Goal: Transaction & Acquisition: Purchase product/service

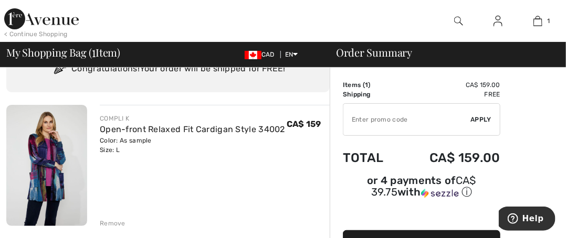
click at [434, 129] on input "TEXT" at bounding box center [408, 120] width 128 height 32
click at [479, 127] on div "✔ Apply Remove" at bounding box center [422, 119] width 158 height 33
click at [366, 124] on input "TEXT" at bounding box center [408, 120] width 128 height 32
click at [366, 122] on input "TEXT" at bounding box center [408, 120] width 128 height 32
click at [489, 120] on span "Apply" at bounding box center [481, 119] width 21 height 9
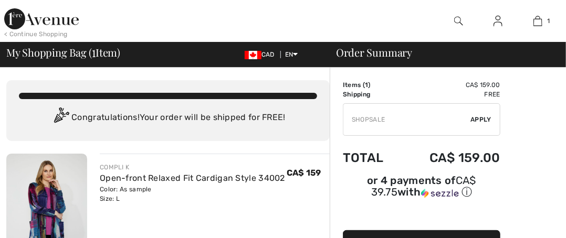
click at [484, 122] on span "Apply" at bounding box center [481, 119] width 21 height 9
type input "SH0PSALE"
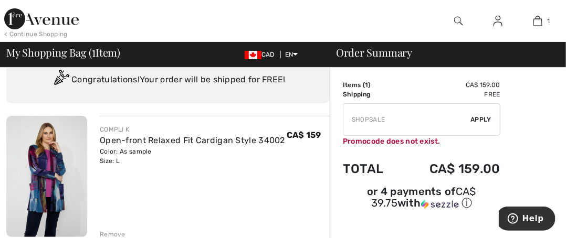
scroll to position [32, 0]
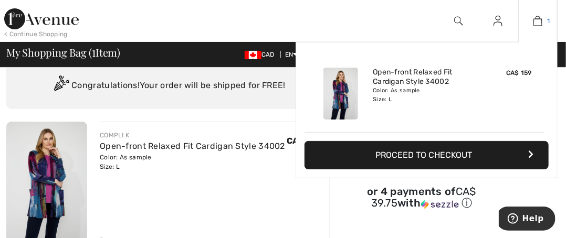
click at [538, 18] on img at bounding box center [538, 21] width 9 height 13
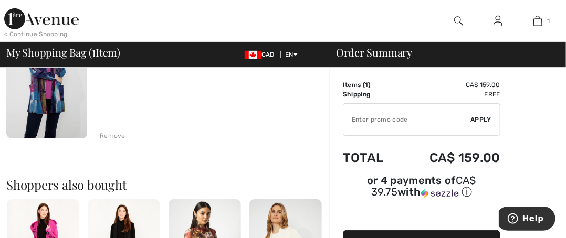
scroll to position [135, 0]
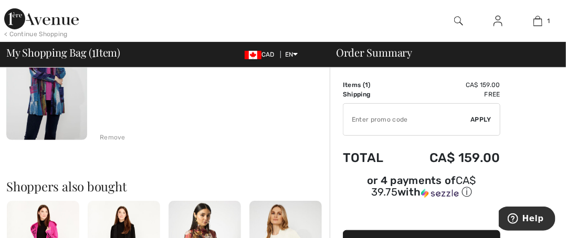
click at [116, 133] on div "Remove" at bounding box center [113, 137] width 26 height 9
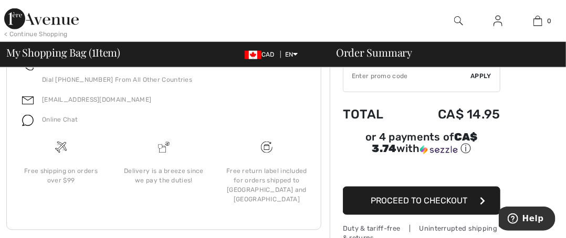
scroll to position [490, 0]
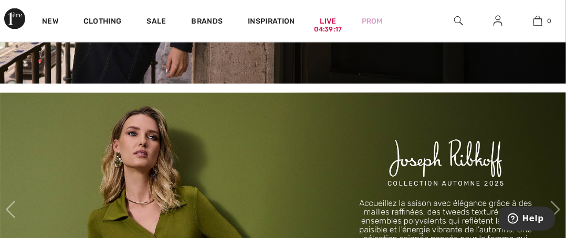
scroll to position [526, 0]
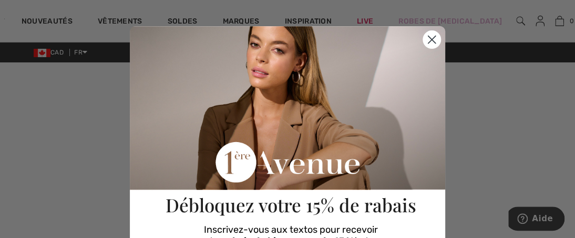
scroll to position [166, 0]
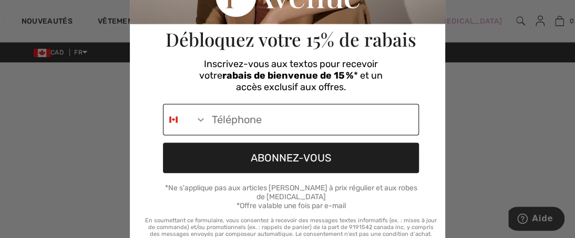
click at [226, 113] on input "Phone Number" at bounding box center [312, 120] width 212 height 30
type input "1-819-679-5090"
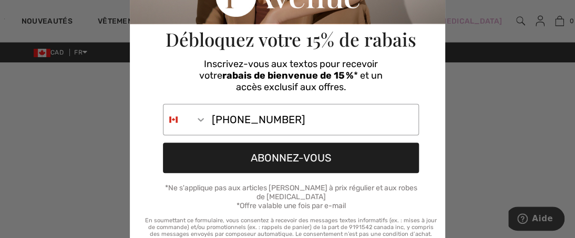
click at [284, 159] on button "ABONNEZ-VOUS" at bounding box center [291, 158] width 256 height 30
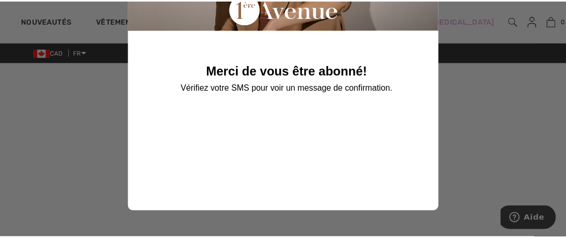
scroll to position [0, 0]
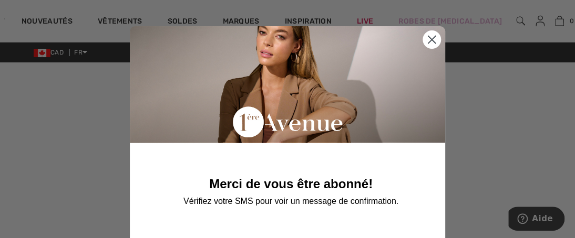
click at [427, 44] on circle "Close dialog" at bounding box center [431, 39] width 17 height 17
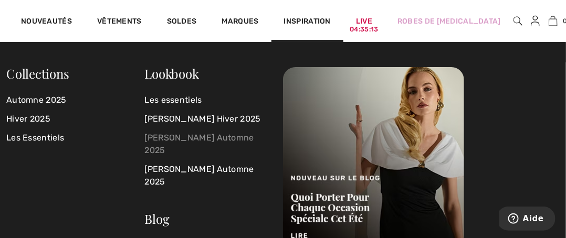
click at [212, 139] on link "[PERSON_NAME] Automne 2025" at bounding box center [208, 145] width 126 height 32
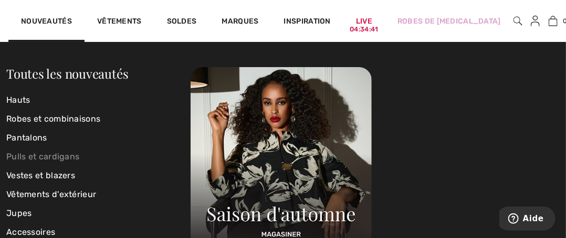
click at [35, 157] on link "Pulls et cardigans" at bounding box center [98, 157] width 184 height 19
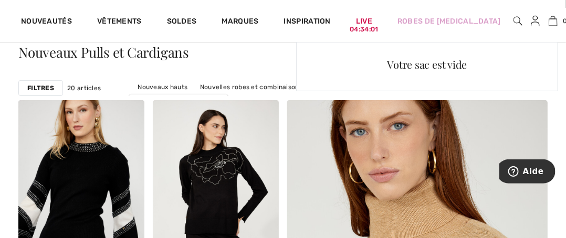
scroll to position [46, 0]
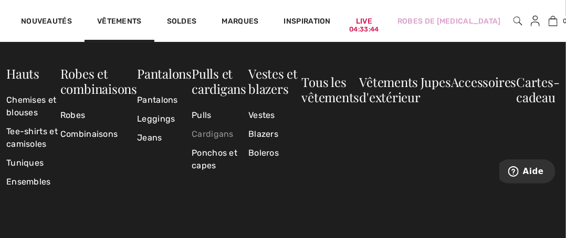
click at [214, 136] on link "Cardigans" at bounding box center [220, 134] width 57 height 19
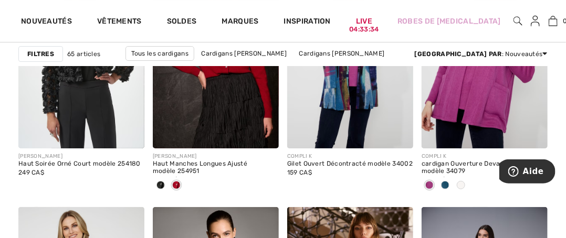
scroll to position [1410, 0]
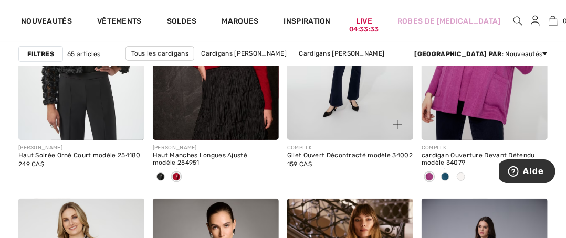
click at [305, 92] on img at bounding box center [350, 45] width 126 height 189
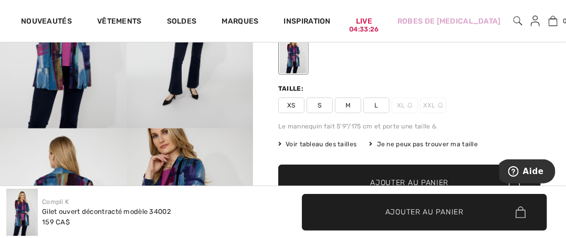
click at [379, 102] on span "L" at bounding box center [377, 106] width 26 height 16
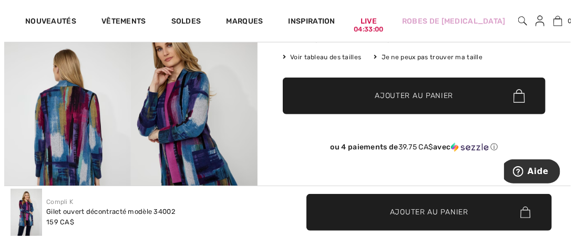
scroll to position [179, 0]
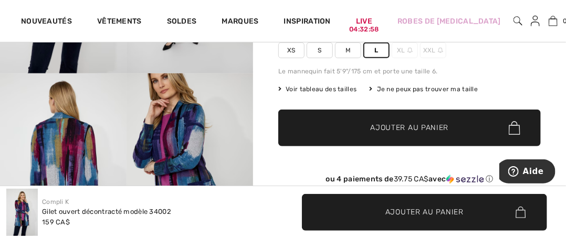
click at [332, 85] on span "Voir tableau des tailles" at bounding box center [317, 89] width 79 height 9
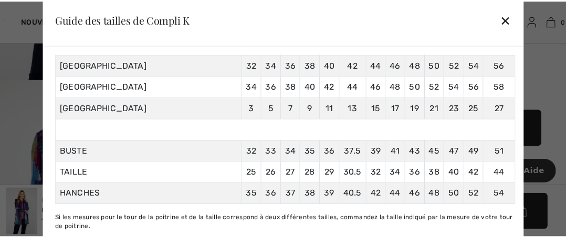
scroll to position [205, 0]
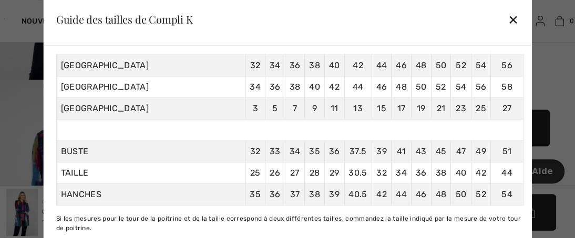
drag, startPoint x: 468, startPoint y: 192, endPoint x: 545, endPoint y: 82, distance: 134.7
click at [545, 82] on div at bounding box center [287, 119] width 575 height 238
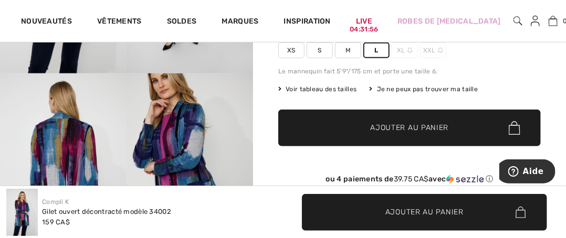
click at [424, 130] on span "Ajouter au panier" at bounding box center [410, 128] width 78 height 11
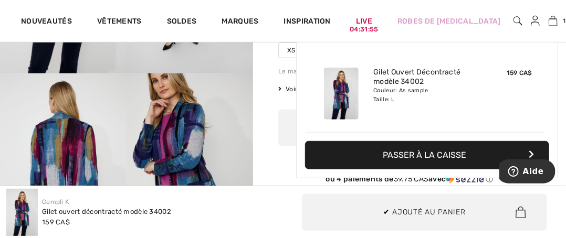
scroll to position [0, 0]
click at [479, 151] on button "Passer à la caisse" at bounding box center [427, 155] width 244 height 28
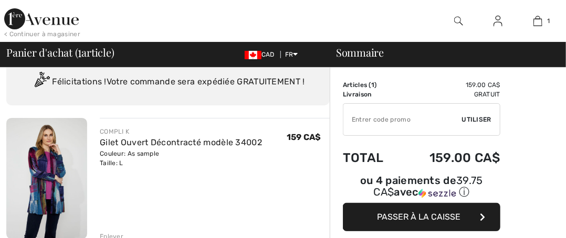
scroll to position [36, 0]
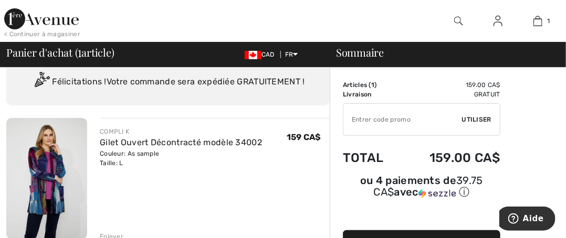
click at [389, 123] on input "TEXT" at bounding box center [403, 120] width 119 height 32
click at [488, 120] on span "Utiliser" at bounding box center [476, 119] width 29 height 9
type input "SH0PSALE"
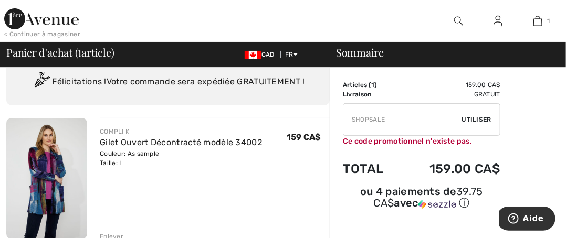
click at [372, 121] on input "TEXT" at bounding box center [403, 120] width 119 height 32
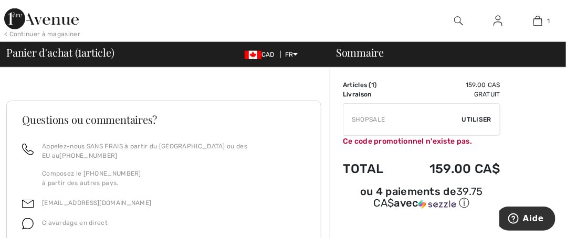
scroll to position [13, 0]
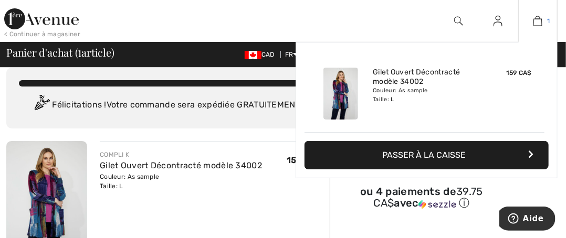
click at [540, 21] on img at bounding box center [538, 21] width 9 height 13
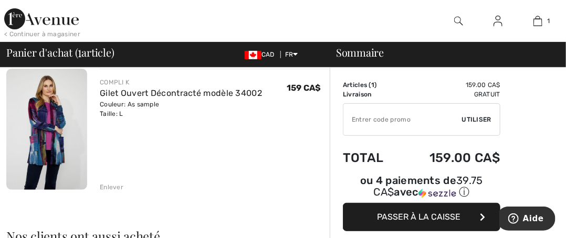
scroll to position [85, 0]
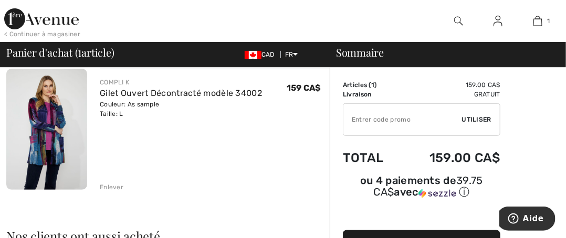
click at [105, 188] on div "Enlever" at bounding box center [112, 187] width 24 height 9
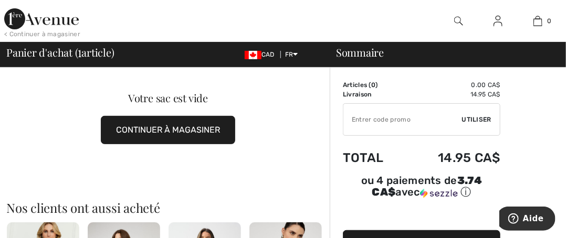
scroll to position [0, 0]
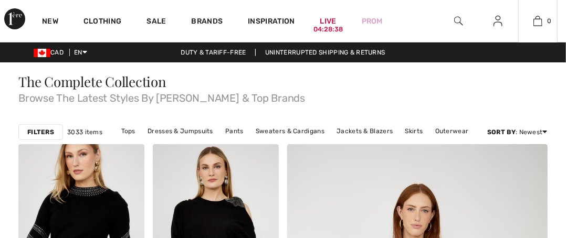
checkbox input "true"
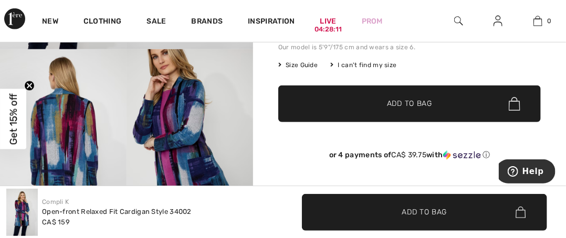
scroll to position [169, 0]
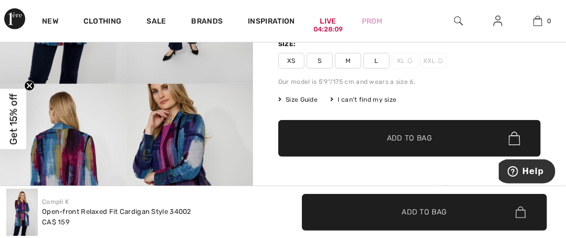
click at [366, 56] on span "L" at bounding box center [377, 61] width 26 height 16
click at [389, 134] on span "Add to Bag" at bounding box center [409, 138] width 45 height 11
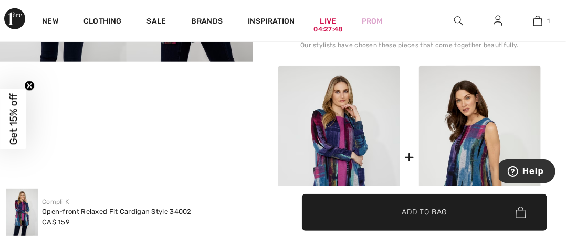
scroll to position [0, 0]
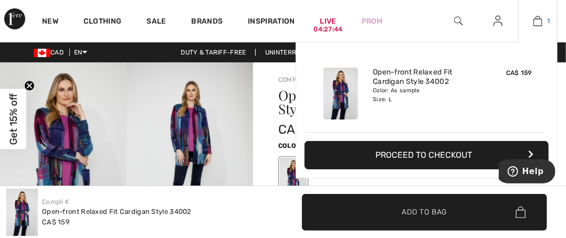
click at [535, 23] on img at bounding box center [538, 21] width 9 height 13
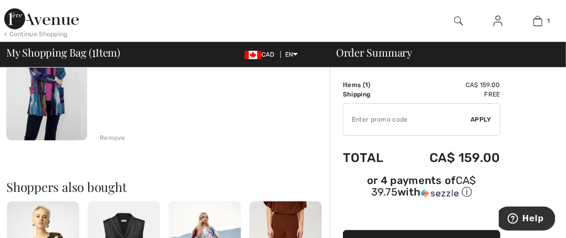
scroll to position [131, 0]
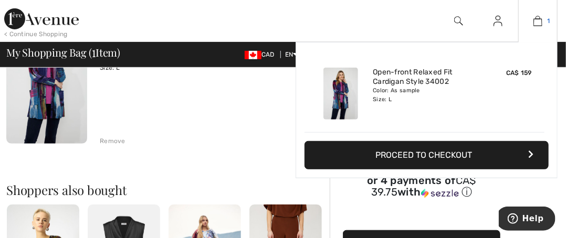
click at [535, 18] on img at bounding box center [538, 21] width 9 height 13
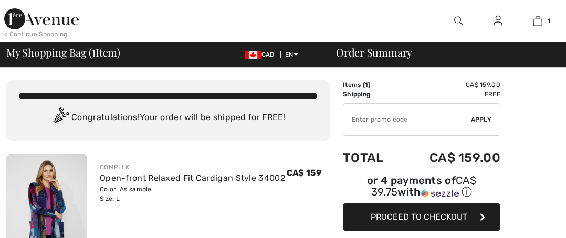
scroll to position [124, 0]
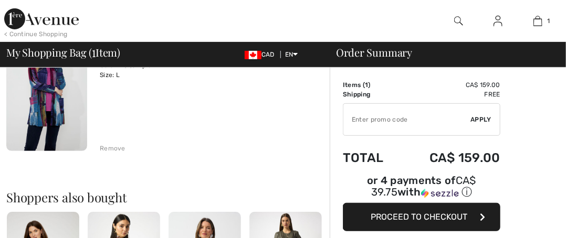
click at [106, 150] on div "Remove" at bounding box center [113, 148] width 26 height 9
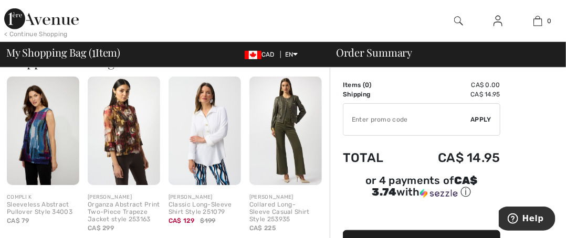
scroll to position [0, 0]
